Goal: Task Accomplishment & Management: Complete application form

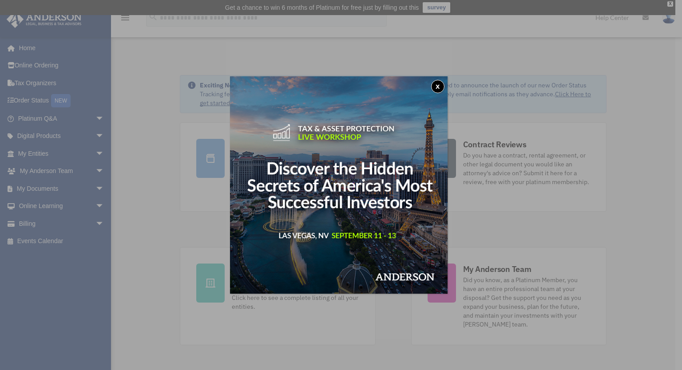
click at [441, 84] on button "x" at bounding box center [437, 86] width 13 height 13
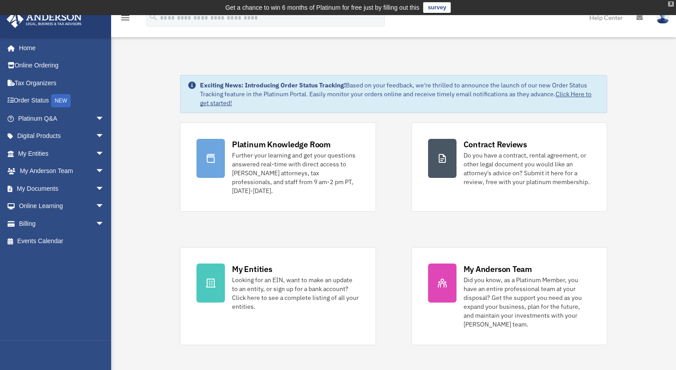
click at [670, 4] on div "X" at bounding box center [671, 3] width 6 height 5
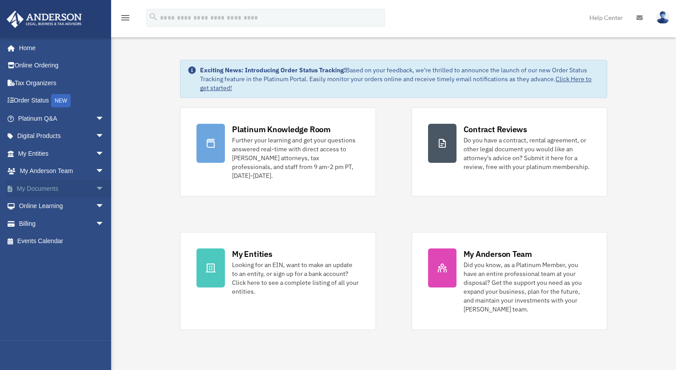
click at [95, 187] on span "arrow_drop_down" at bounding box center [104, 189] width 18 height 18
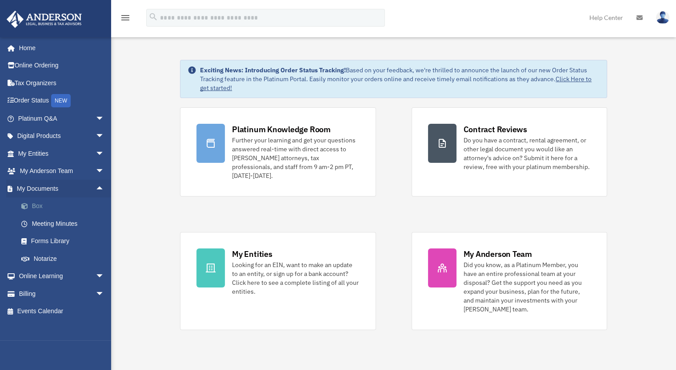
click at [36, 205] on link "Box" at bounding box center [64, 207] width 105 height 18
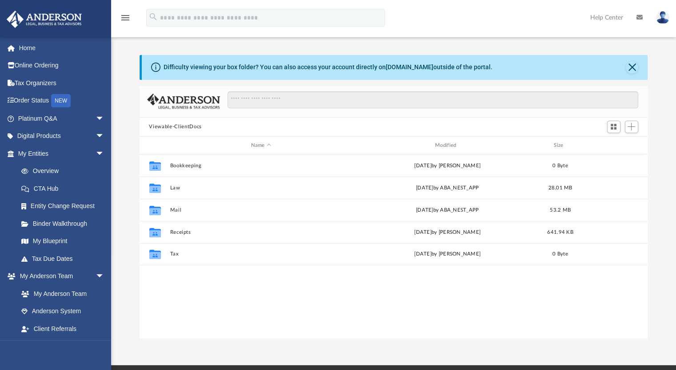
scroll to position [195, 501]
click at [36, 205] on link "Entity Change Request" at bounding box center [64, 207] width 105 height 18
drag, startPoint x: 0, startPoint y: 0, endPoint x: 82, endPoint y: 171, distance: 189.7
click at [82, 171] on ul "Overview CTA Hub Entity Change Request Binder Walkthrough My Blueprint Tax Due …" at bounding box center [61, 215] width 111 height 105
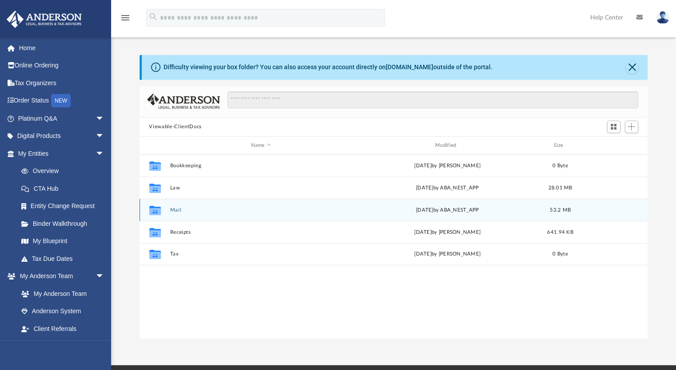
click at [178, 213] on div "Collaborated Folder Mail Thu Jun 12 2025 by ABA_NEST_APP 53.2 MB" at bounding box center [393, 210] width 508 height 22
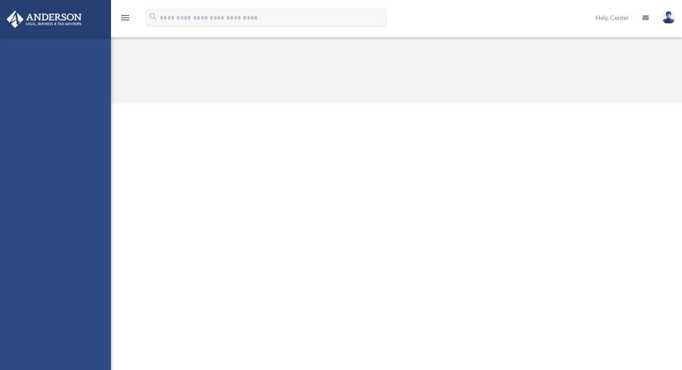
click at [178, 103] on html "X Get a chance to win 6 months of Platinum for free just by filling out this su…" at bounding box center [341, 51] width 682 height 103
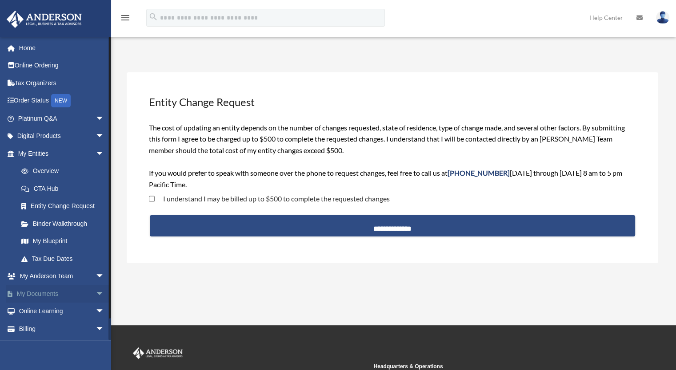
click at [95, 290] on span "arrow_drop_down" at bounding box center [104, 294] width 18 height 18
click at [40, 308] on link "Box" at bounding box center [64, 312] width 105 height 18
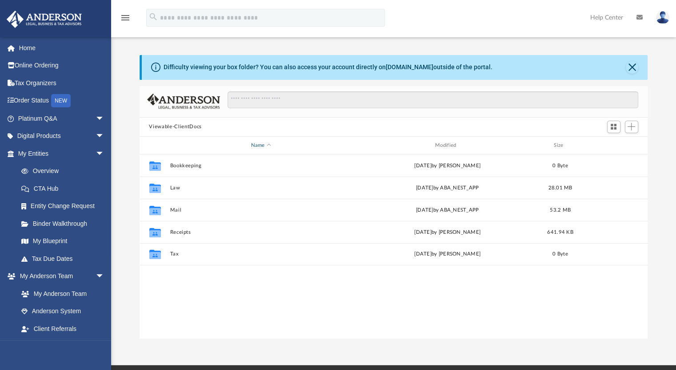
scroll to position [195, 501]
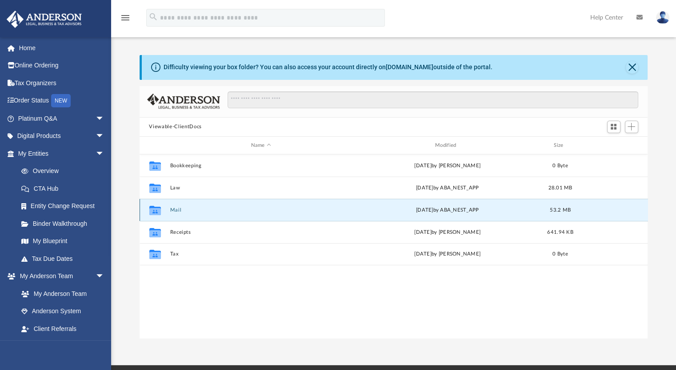
click at [177, 210] on button "Mail" at bounding box center [261, 210] width 182 height 6
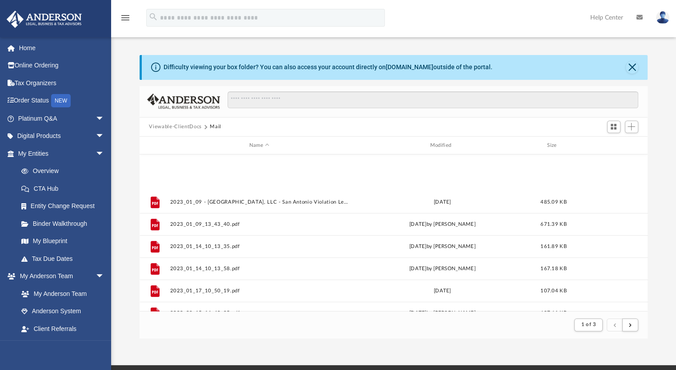
scroll to position [954, 0]
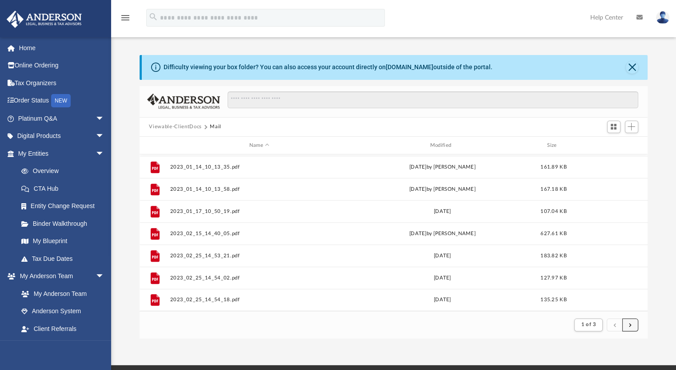
click at [623, 319] on button "submit" at bounding box center [630, 325] width 16 height 13
click at [648, 301] on div "Difficulty viewing your box folder? You can also access your account directly o…" at bounding box center [393, 197] width 565 height 284
drag, startPoint x: 648, startPoint y: 301, endPoint x: 648, endPoint y: 173, distance: 128.4
click at [648, 173] on div "Difficulty viewing your box folder? You can also access your account directly o…" at bounding box center [393, 197] width 565 height 284
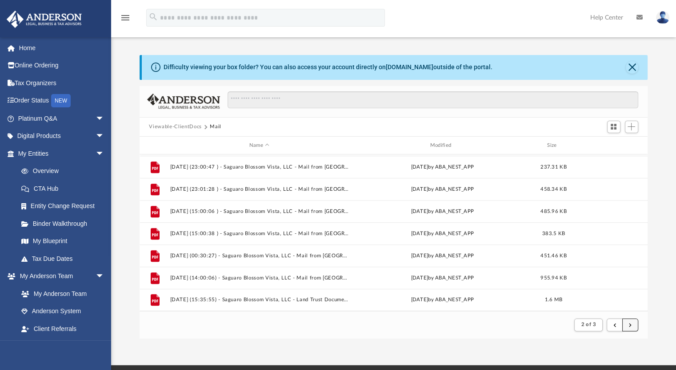
click at [630, 322] on button "submit" at bounding box center [630, 325] width 16 height 13
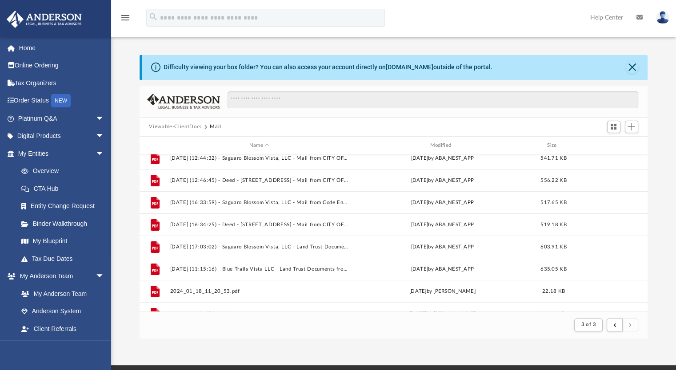
scroll to position [0, 0]
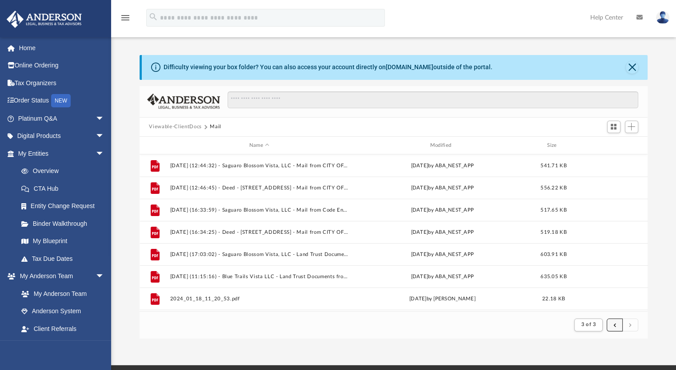
click at [614, 322] on button "submit" at bounding box center [614, 325] width 16 height 13
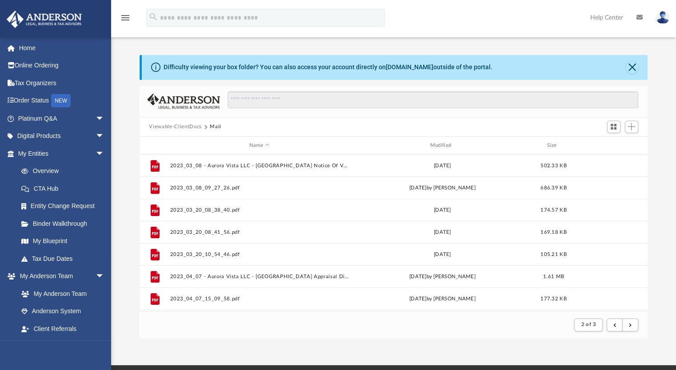
click at [662, 174] on div "Difficulty viewing your box folder? You can also access your account directly o…" at bounding box center [393, 197] width 565 height 284
click at [618, 322] on button "submit" at bounding box center [614, 325] width 16 height 13
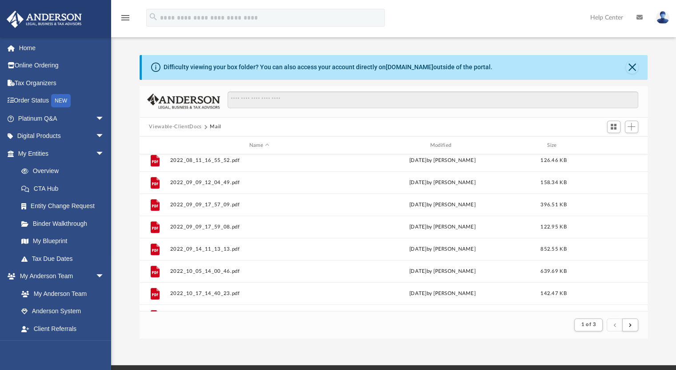
scroll to position [519, 0]
